Goal: Transaction & Acquisition: Purchase product/service

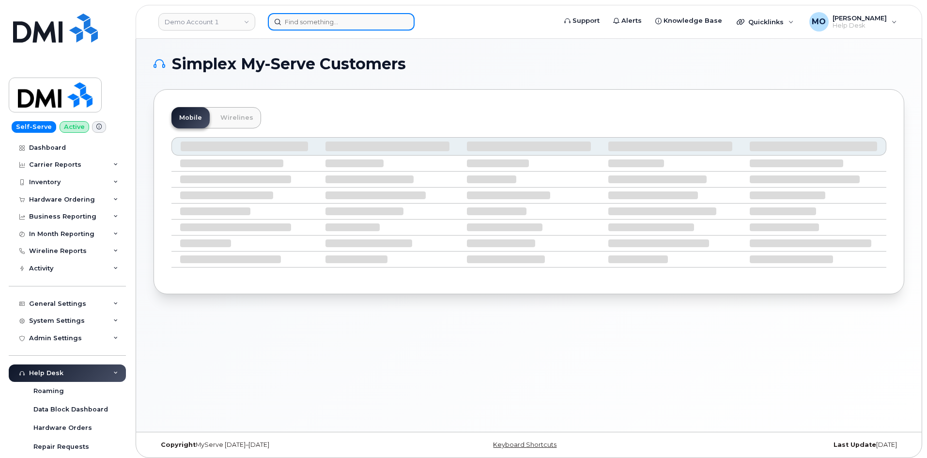
click at [314, 21] on input at bounding box center [341, 21] width 147 height 17
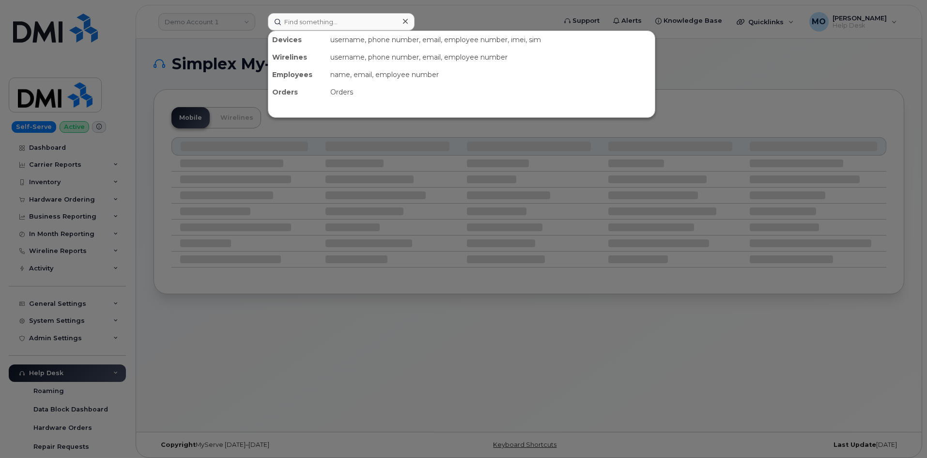
click at [140, 247] on div at bounding box center [463, 229] width 927 height 458
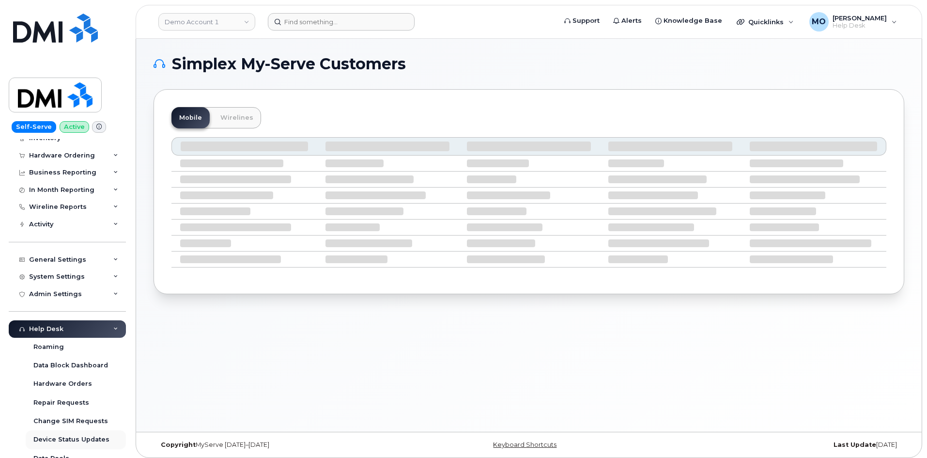
scroll to position [97, 0]
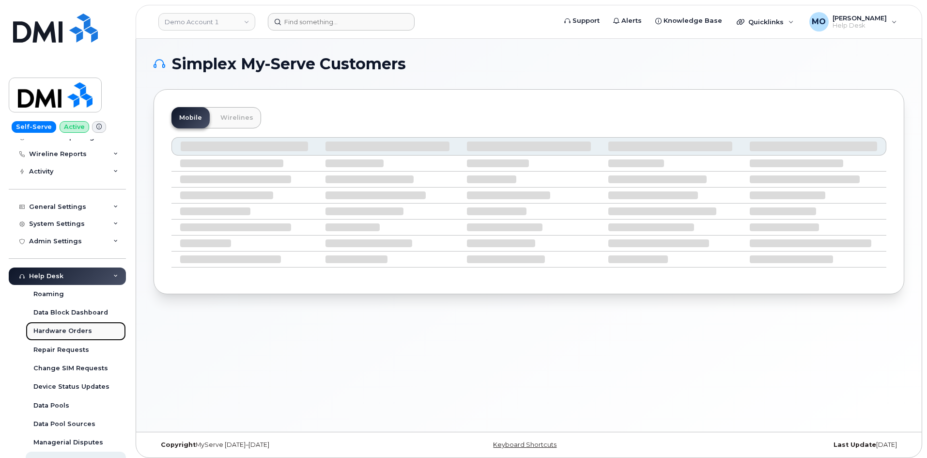
drag, startPoint x: 87, startPoint y: 332, endPoint x: 94, endPoint y: 328, distance: 8.2
click at [87, 331] on div "Hardware Orders" at bounding box center [62, 331] width 59 height 9
click at [93, 330] on link "Hardware Orders" at bounding box center [76, 331] width 100 height 18
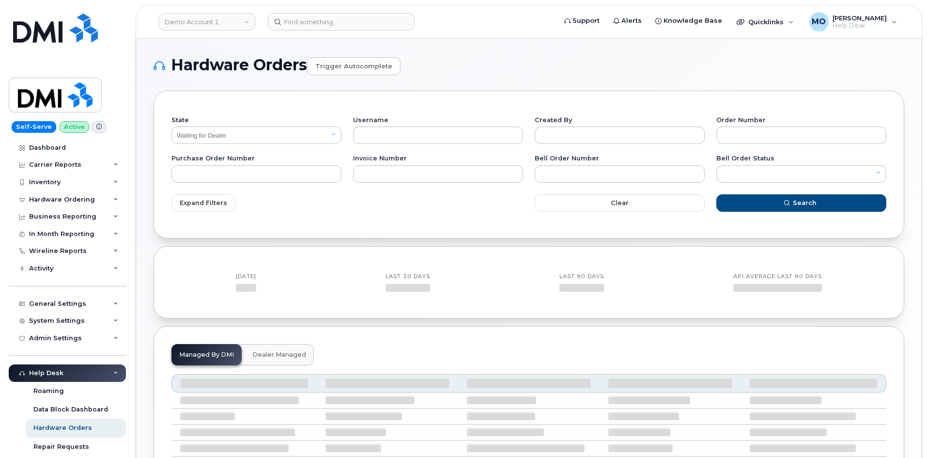
select select "Waiting for Dealer"
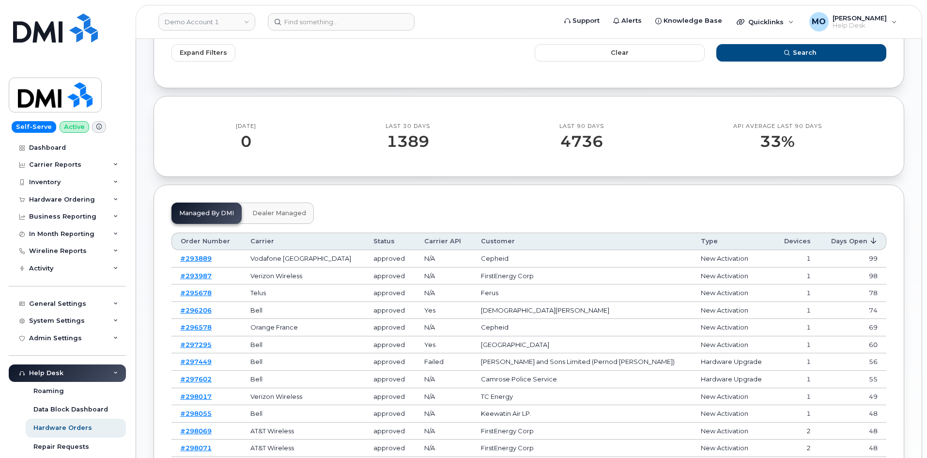
scroll to position [242, 0]
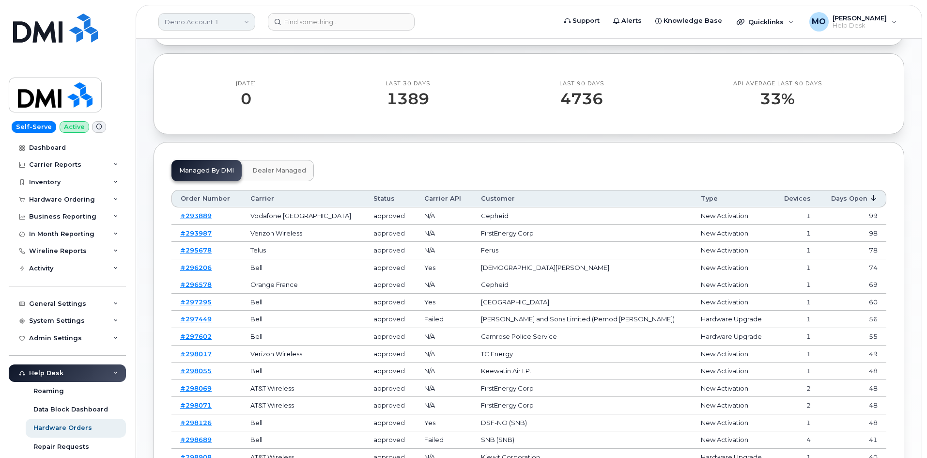
click at [223, 22] on link "Demo Account 1" at bounding box center [206, 21] width 97 height 17
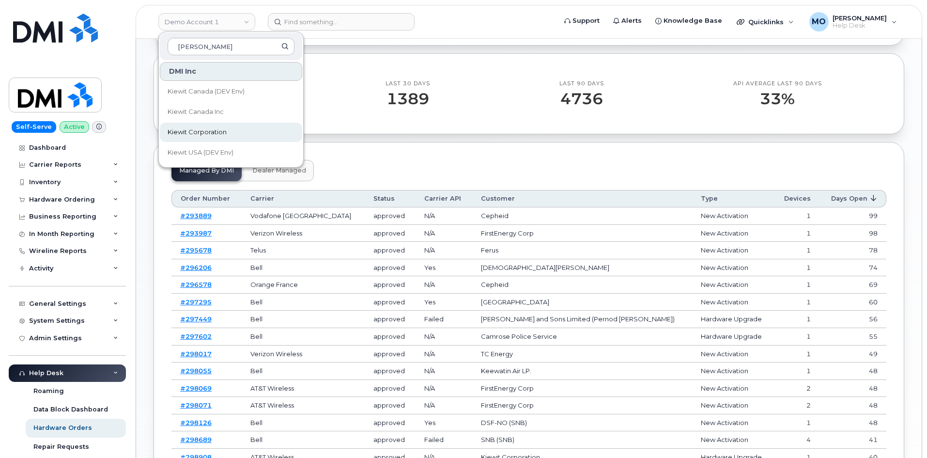
type input "kiewit"
click at [235, 134] on link "Kiewit Corporation" at bounding box center [231, 132] width 142 height 19
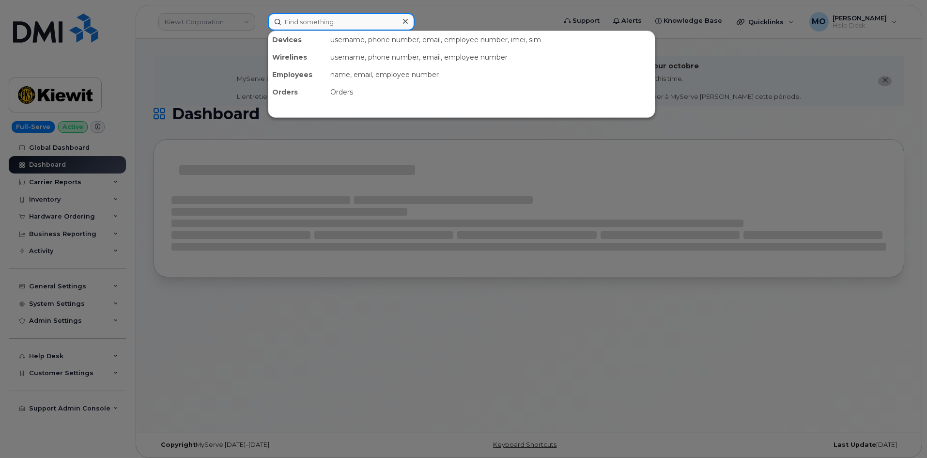
click at [366, 29] on input at bounding box center [341, 21] width 147 height 17
click at [365, 29] on input at bounding box center [341, 21] width 147 height 17
click at [533, 19] on div at bounding box center [463, 229] width 927 height 458
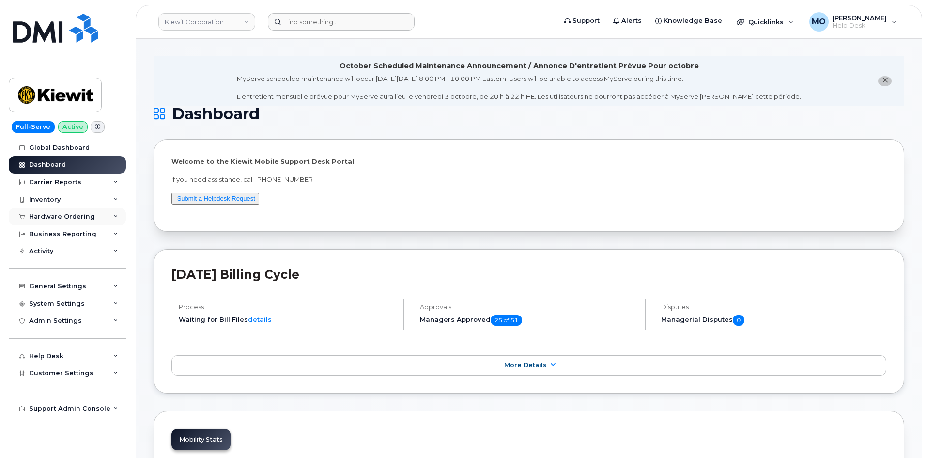
drag, startPoint x: 85, startPoint y: 217, endPoint x: 84, endPoint y: 211, distance: 5.9
click at [85, 216] on div "Hardware Ordering" at bounding box center [62, 217] width 66 height 8
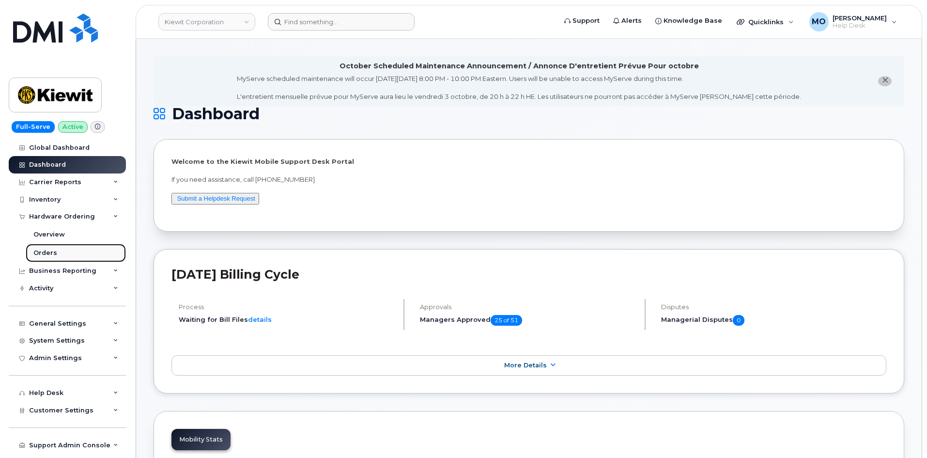
click at [79, 250] on link "Orders" at bounding box center [76, 253] width 100 height 18
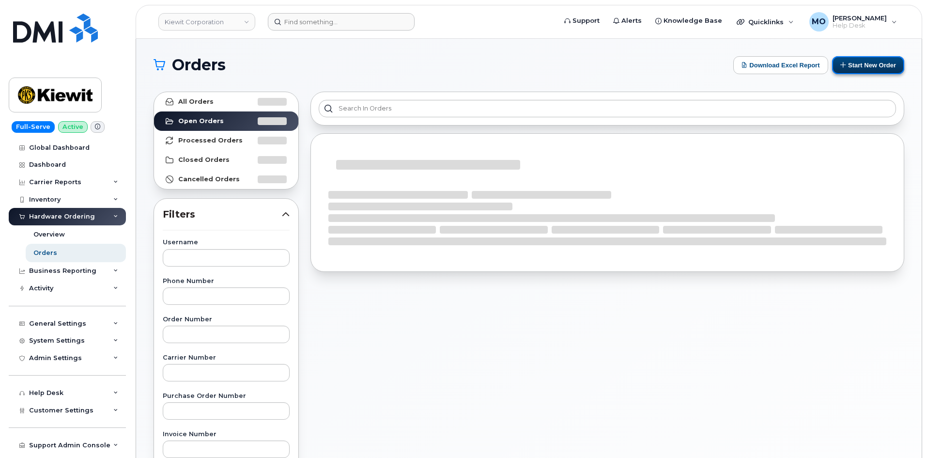
click at [854, 65] on button "Start New Order" at bounding box center [868, 65] width 72 height 18
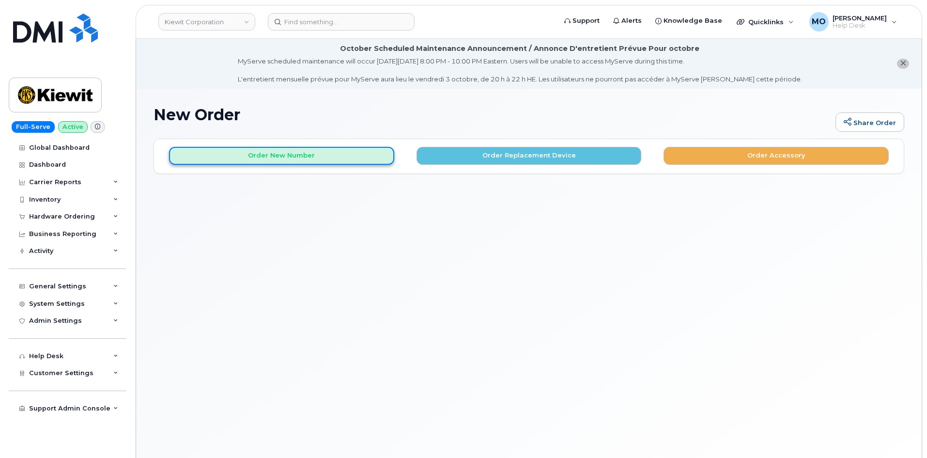
click at [317, 109] on div "New Order Share Order × Share This Order If you want to allow others to create …" at bounding box center [529, 285] width 786 height 393
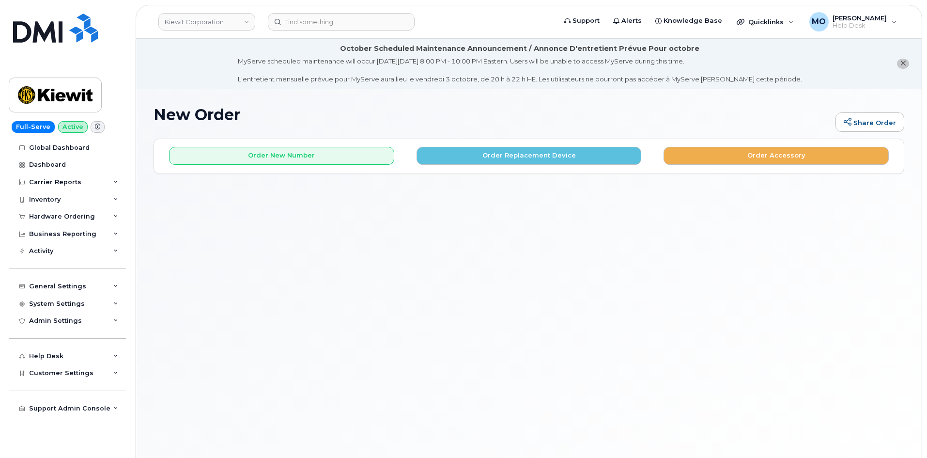
drag, startPoint x: 385, startPoint y: 182, endPoint x: 336, endPoint y: 229, distance: 67.5
click at [332, 233] on div "New Order Share Order × Share This Order If you want to allow others to create …" at bounding box center [529, 285] width 786 height 393
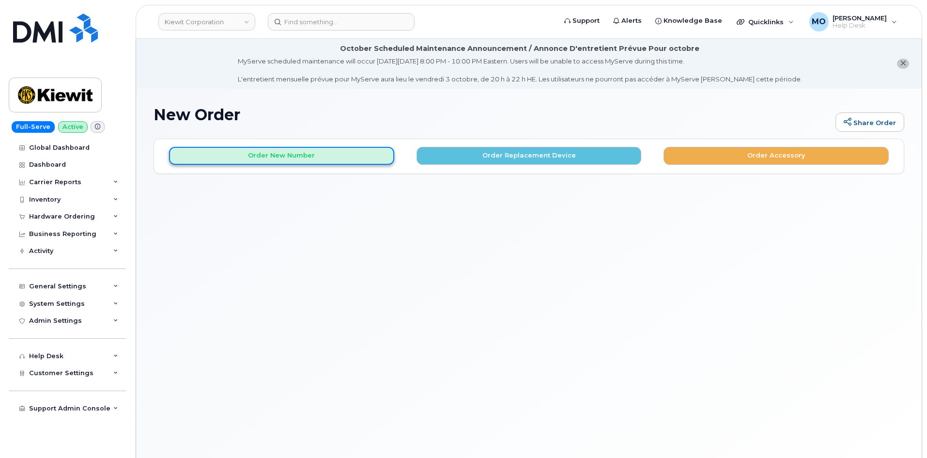
click at [345, 156] on button "Order New Number" at bounding box center [281, 156] width 225 height 18
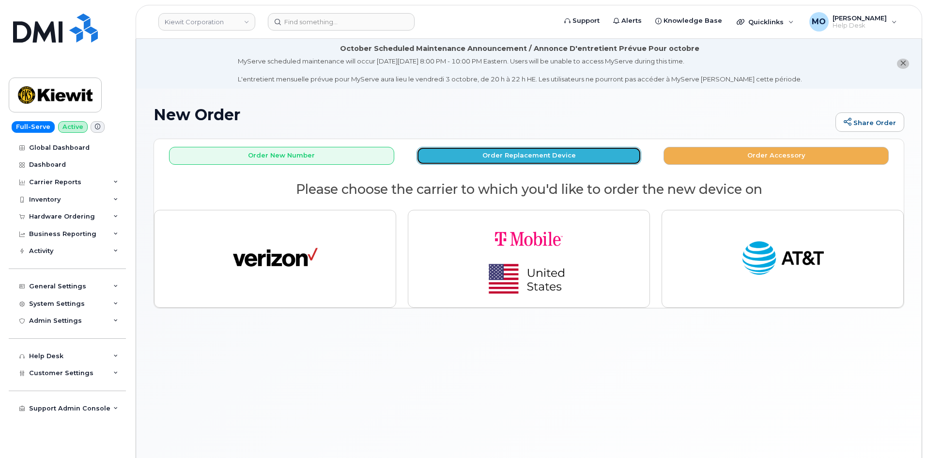
click at [498, 156] on button "Order Replacement Device" at bounding box center [529, 156] width 225 height 18
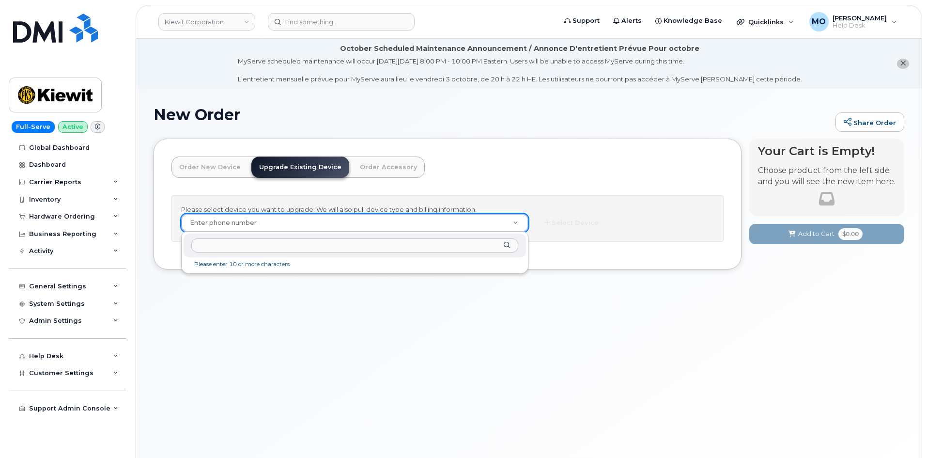
paste input "4024828231"
type input "4024828231"
click at [245, 171] on div "Order New Device Upgrade Existing Device Order Accessory" at bounding box center [297, 166] width 253 height 21
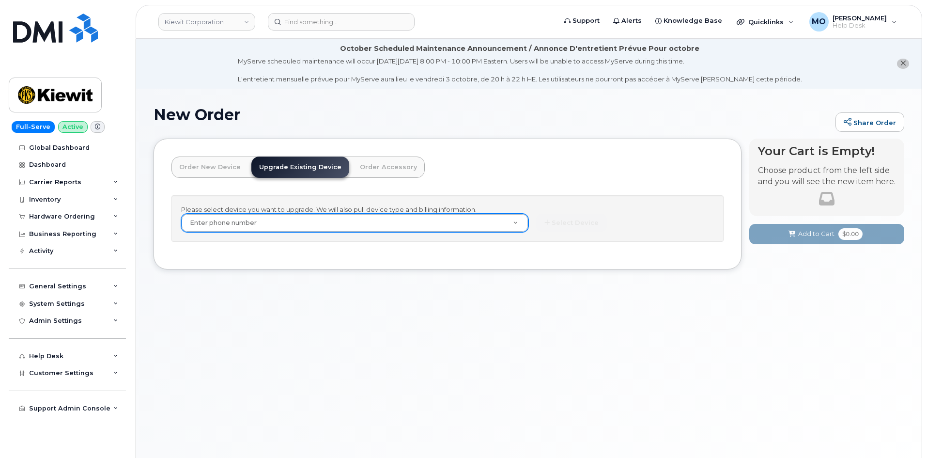
click at [238, 171] on link "Order New Device" at bounding box center [209, 166] width 77 height 21
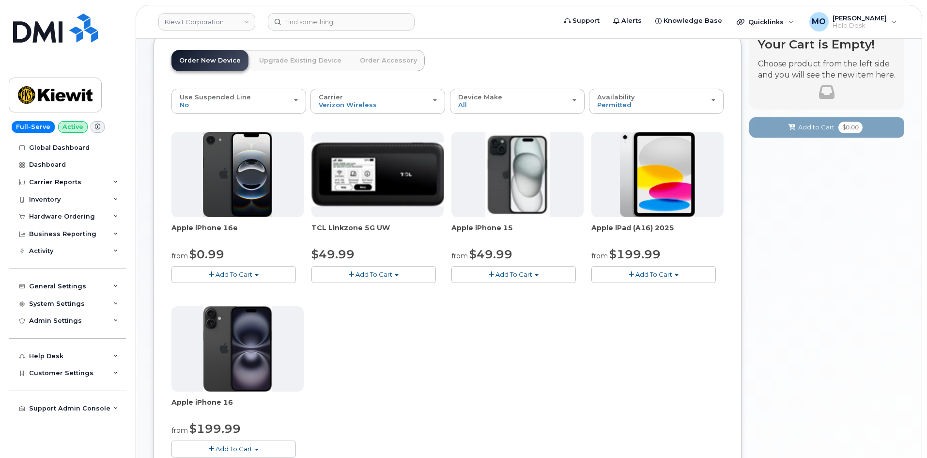
scroll to position [48, 0]
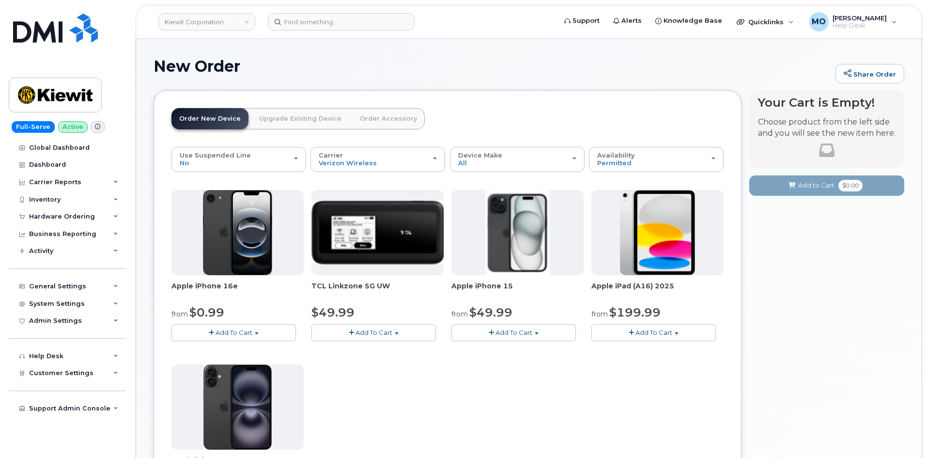
click at [251, 329] on span "Add To Cart" at bounding box center [234, 332] width 37 height 8
click at [249, 346] on link "$0.99 - 2 Year Activation (128GB)" at bounding box center [236, 350] width 125 height 12
